Goal: Information Seeking & Learning: Learn about a topic

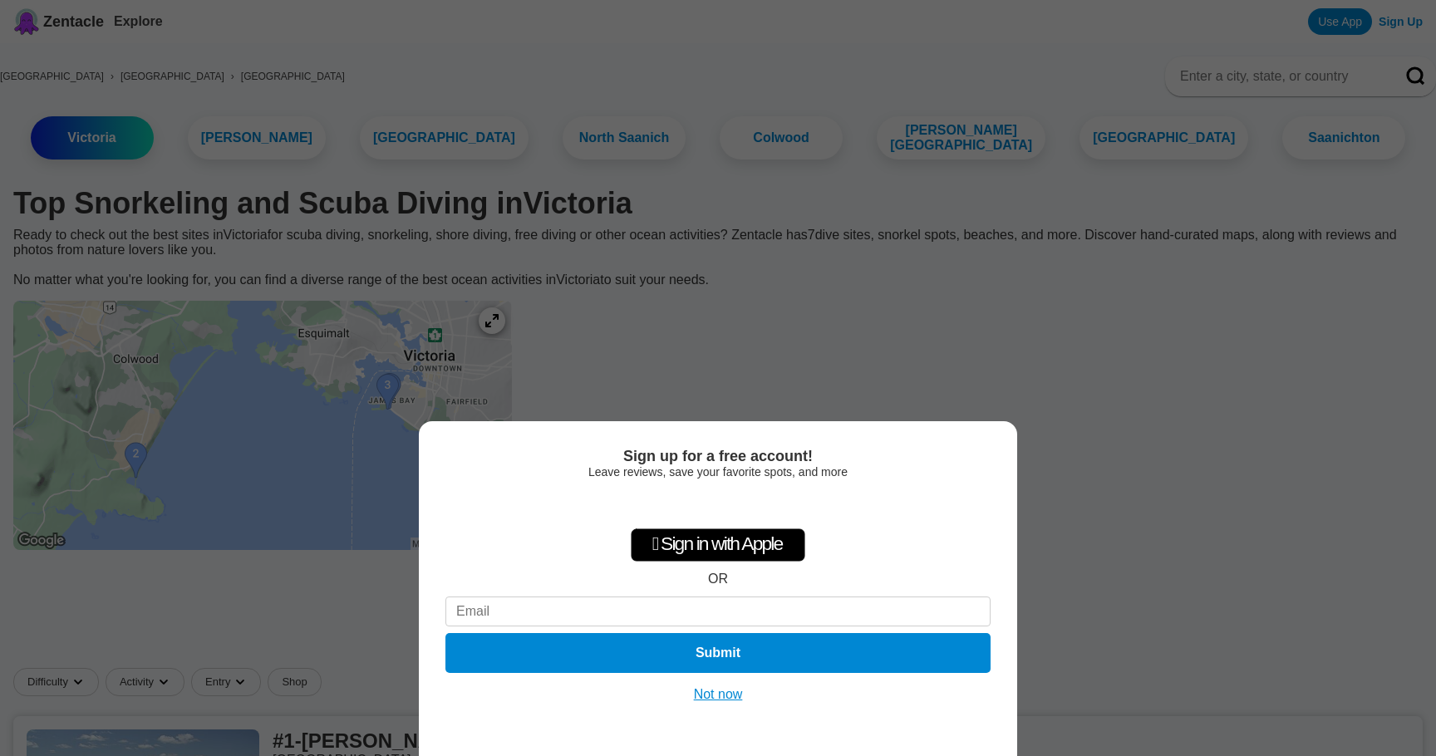
click at [710, 696] on button "Not now" at bounding box center [718, 695] width 59 height 17
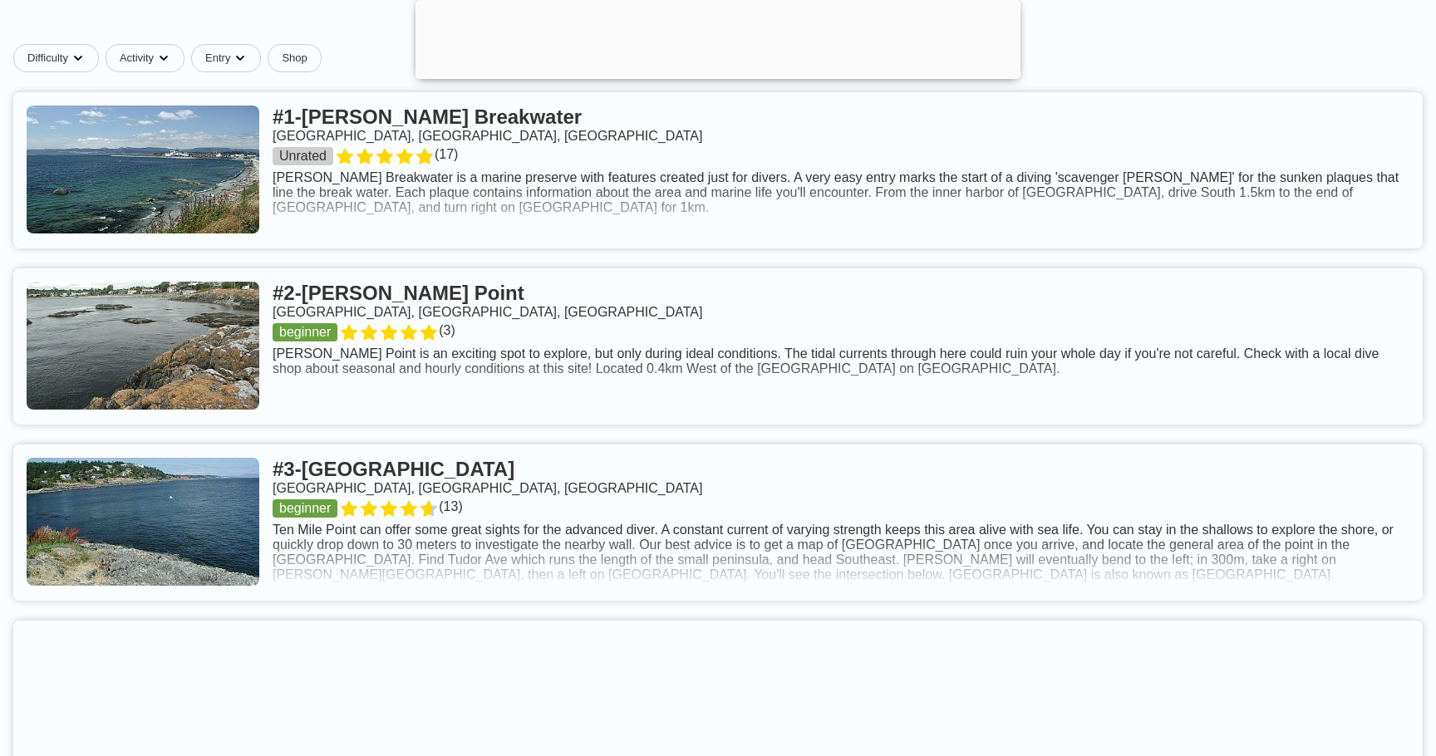
scroll to position [626, 0]
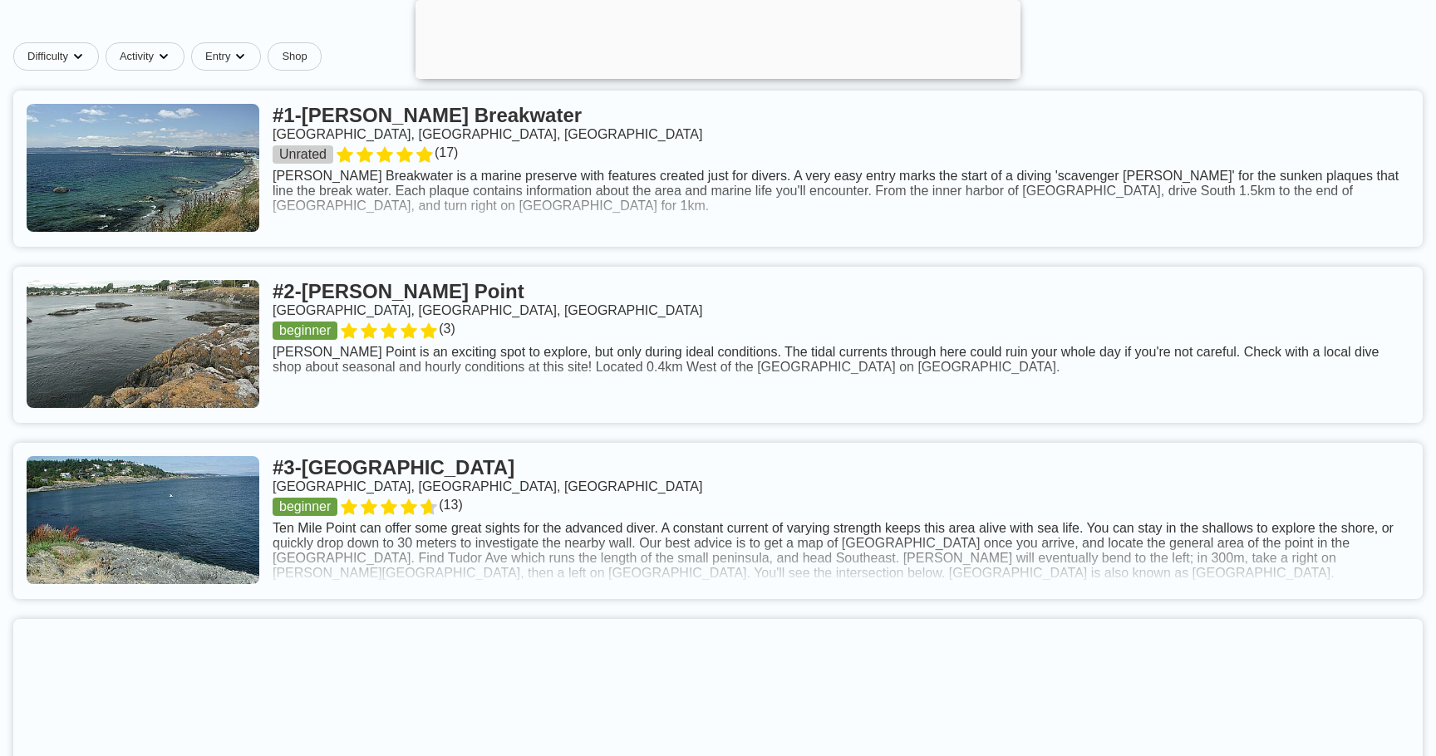
click at [385, 456] on link at bounding box center [718, 521] width 1410 height 156
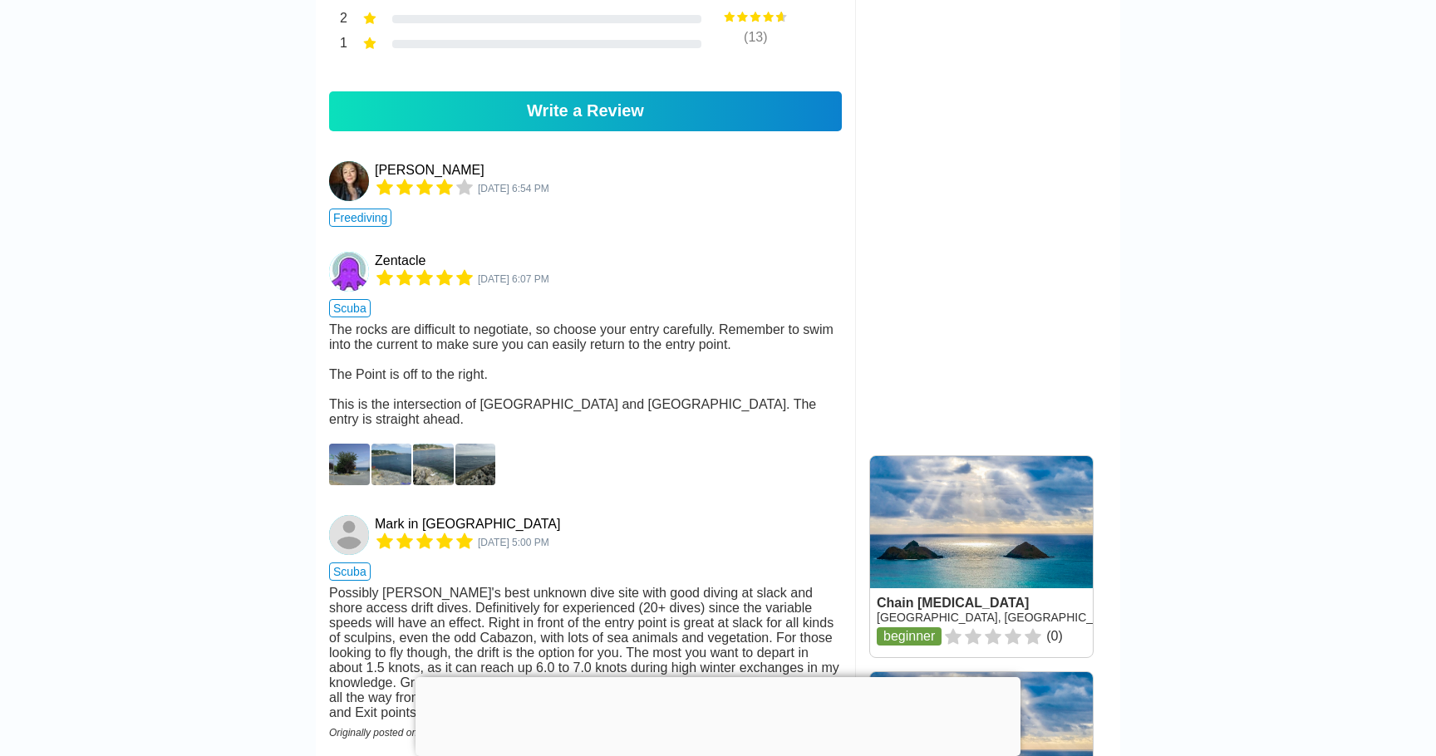
scroll to position [1347, 0]
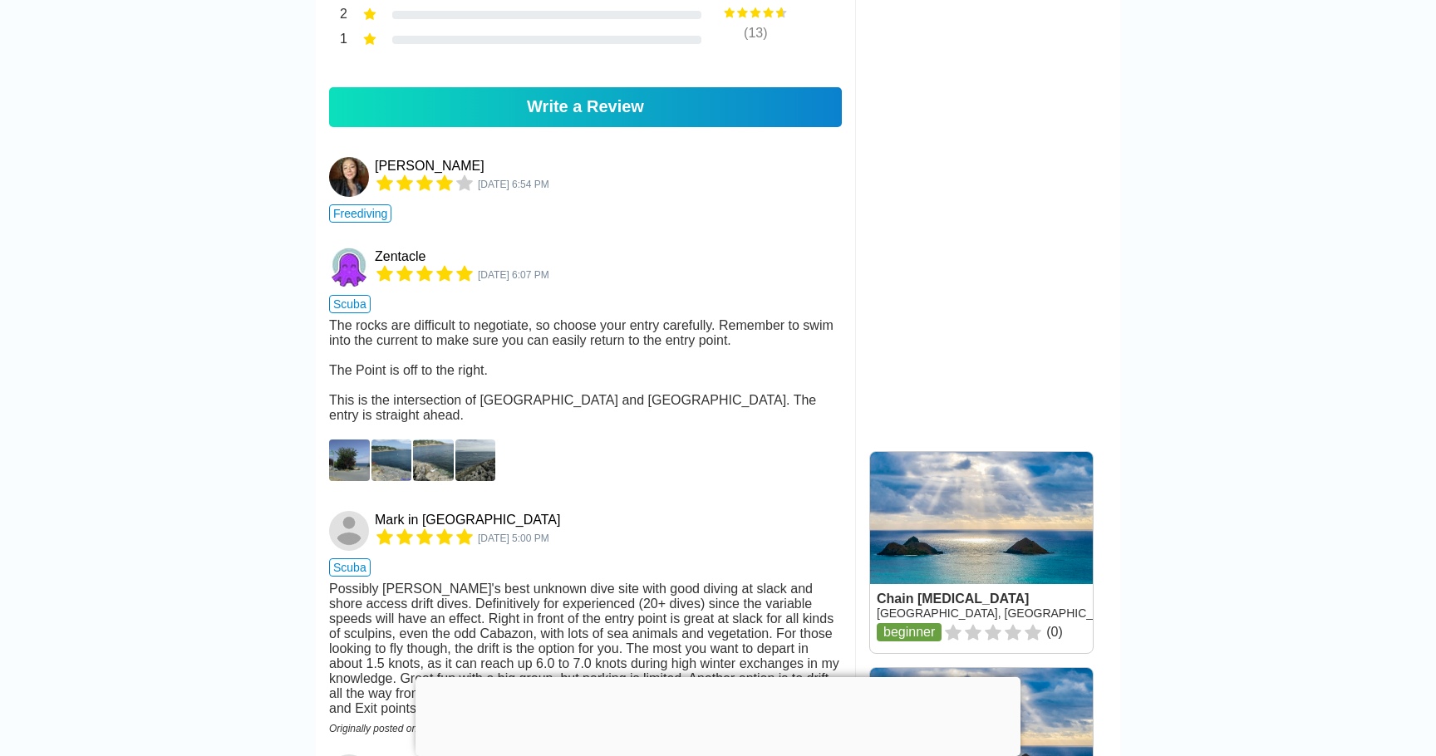
click at [382, 440] on img at bounding box center [392, 461] width 41 height 42
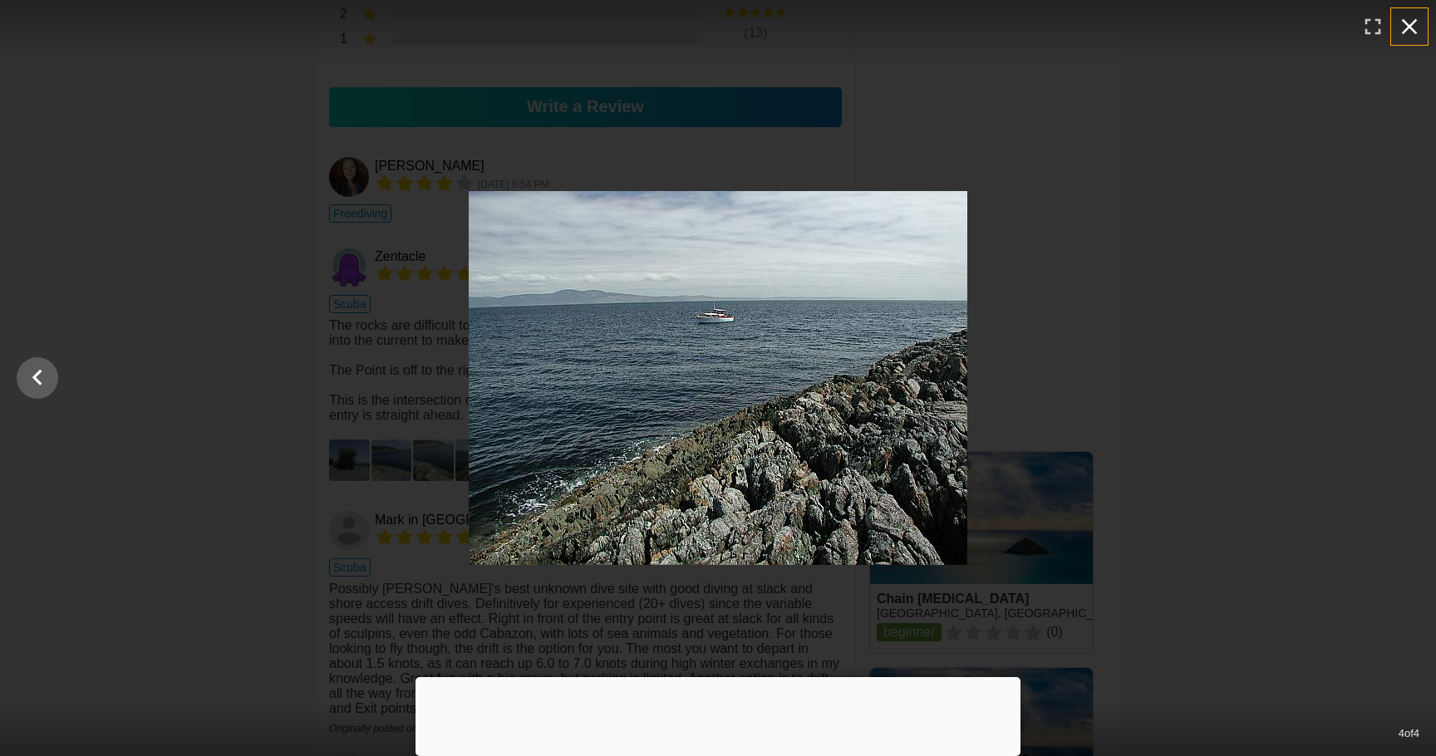
click at [1408, 23] on icon "button" at bounding box center [1409, 26] width 27 height 27
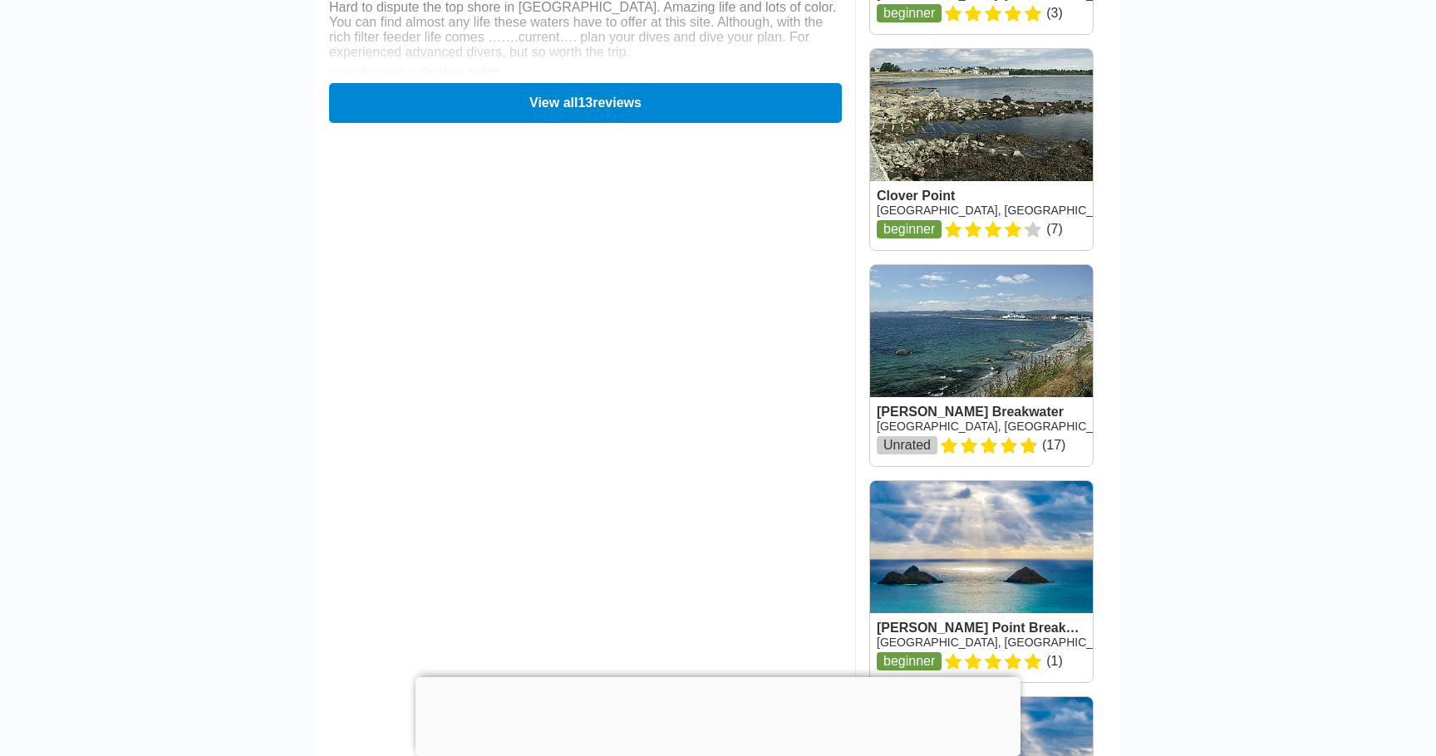
scroll to position [2621, 0]
